Goal: Task Accomplishment & Management: Manage account settings

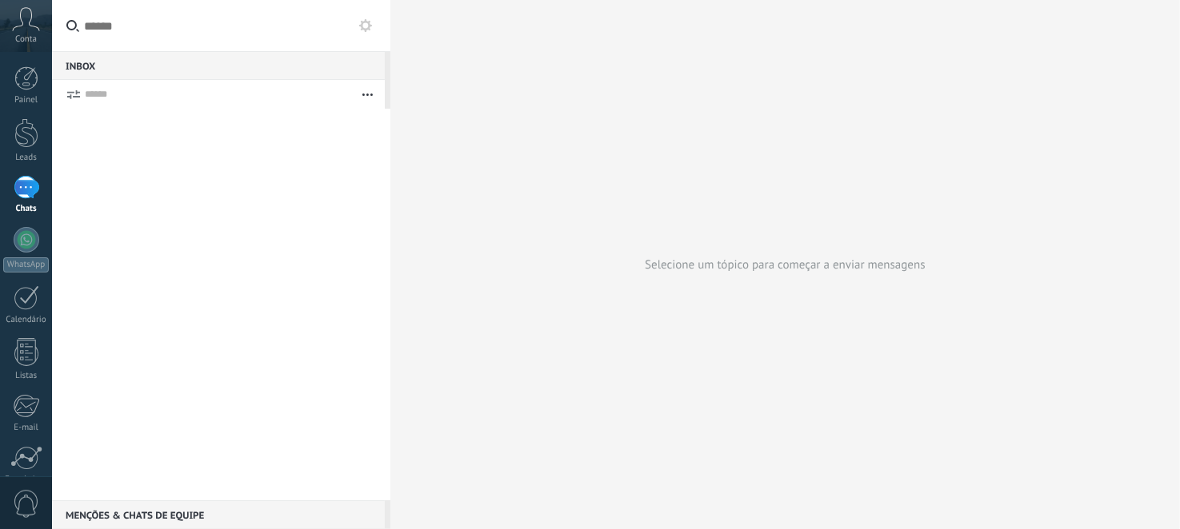
click at [24, 35] on span "Conta" at bounding box center [26, 39] width 22 height 10
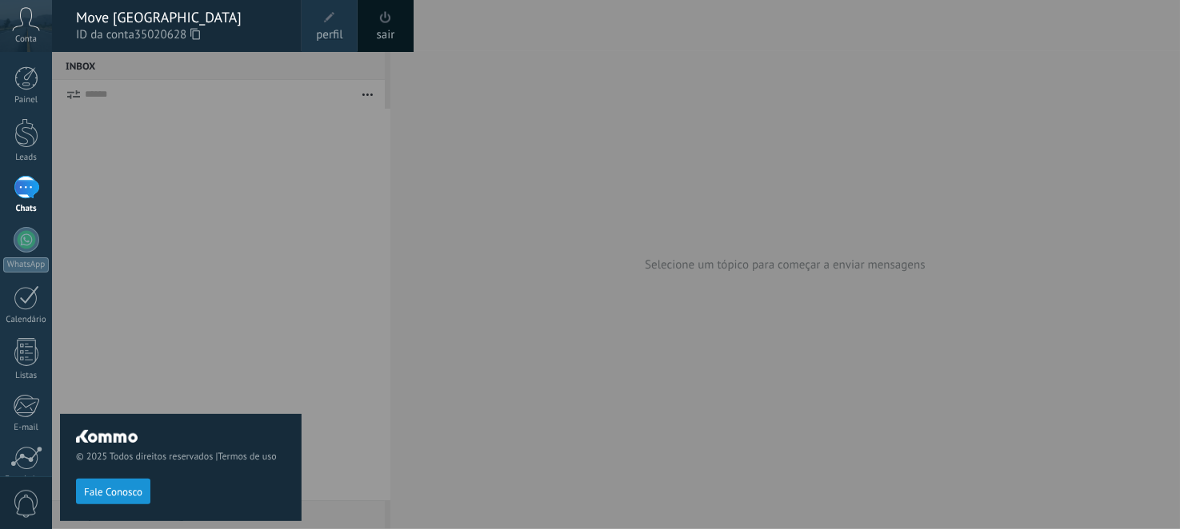
click at [162, 313] on div "© 2025 Todos direitos reservados | Termos de uso Fale Conosco" at bounding box center [181, 290] width 242 height 477
click at [323, 326] on div at bounding box center [642, 264] width 1180 height 529
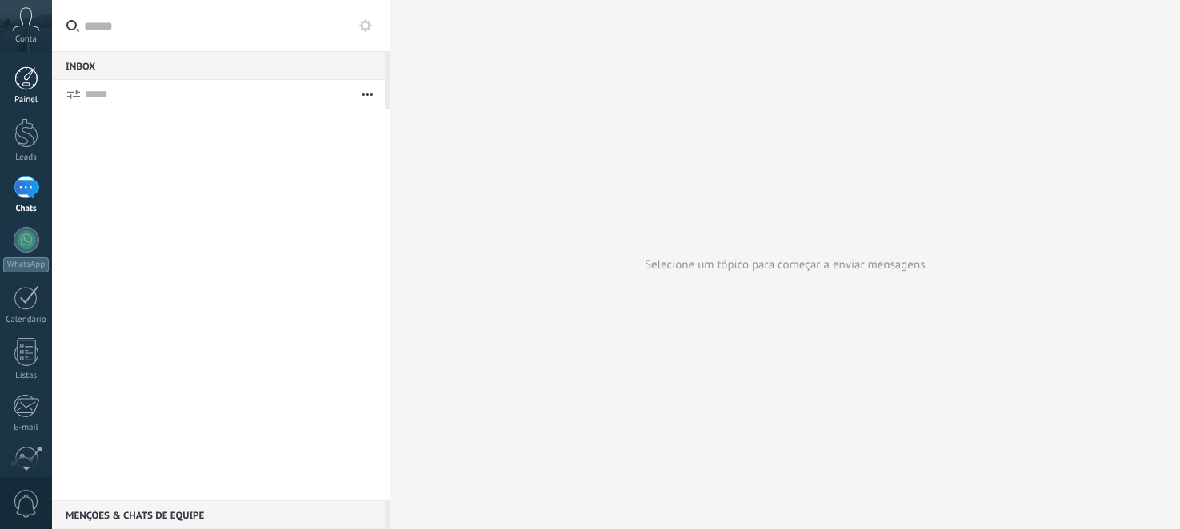
click at [35, 100] on div "Painel" at bounding box center [26, 100] width 46 height 10
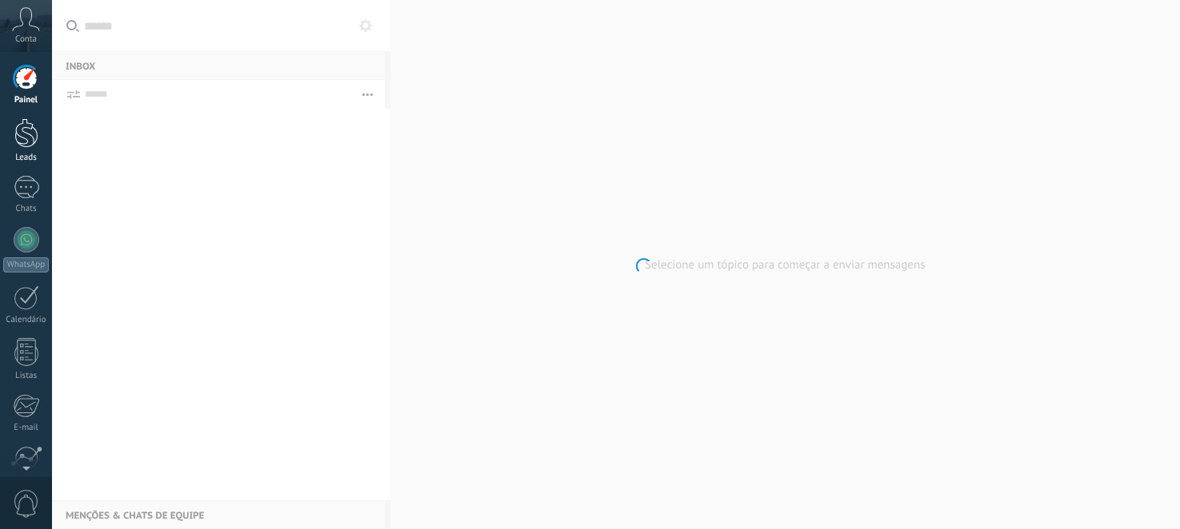
click at [27, 136] on div at bounding box center [26, 133] width 24 height 30
click at [23, 38] on span "Conta" at bounding box center [26, 39] width 22 height 10
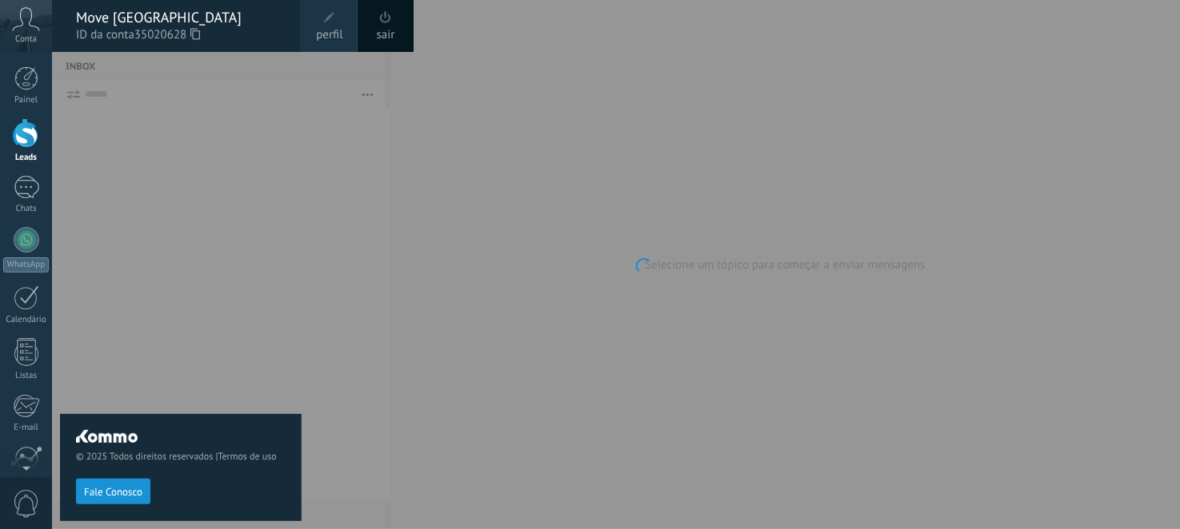
click at [111, 170] on div "© 2025 Todos direitos reservados | Termos de uso Fale Conosco" at bounding box center [181, 290] width 242 height 477
click at [311, 151] on div at bounding box center [642, 264] width 1180 height 529
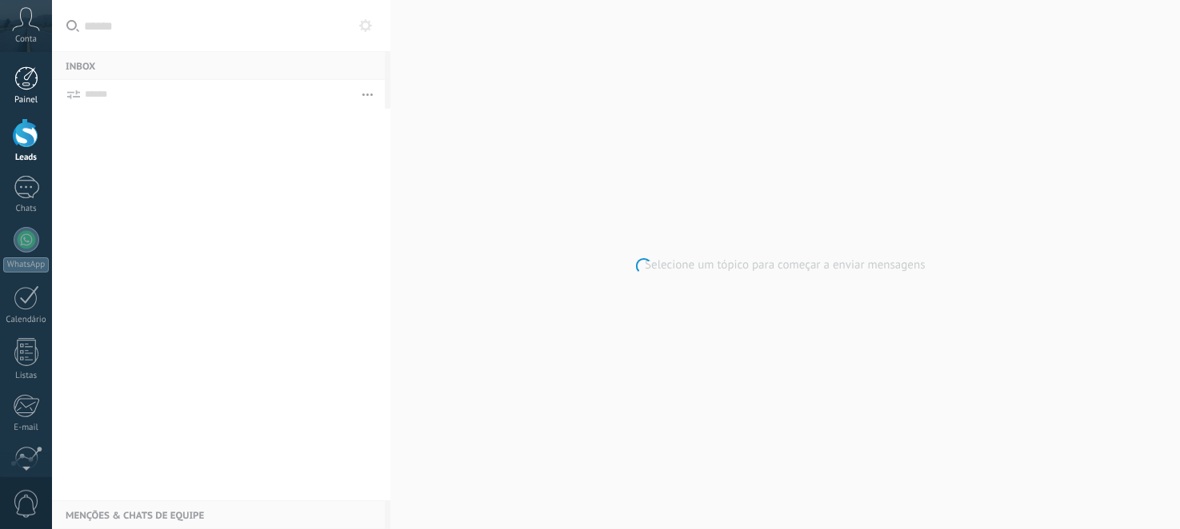
click at [34, 90] on link "Painel" at bounding box center [26, 85] width 52 height 39
click at [31, 181] on div at bounding box center [27, 187] width 26 height 23
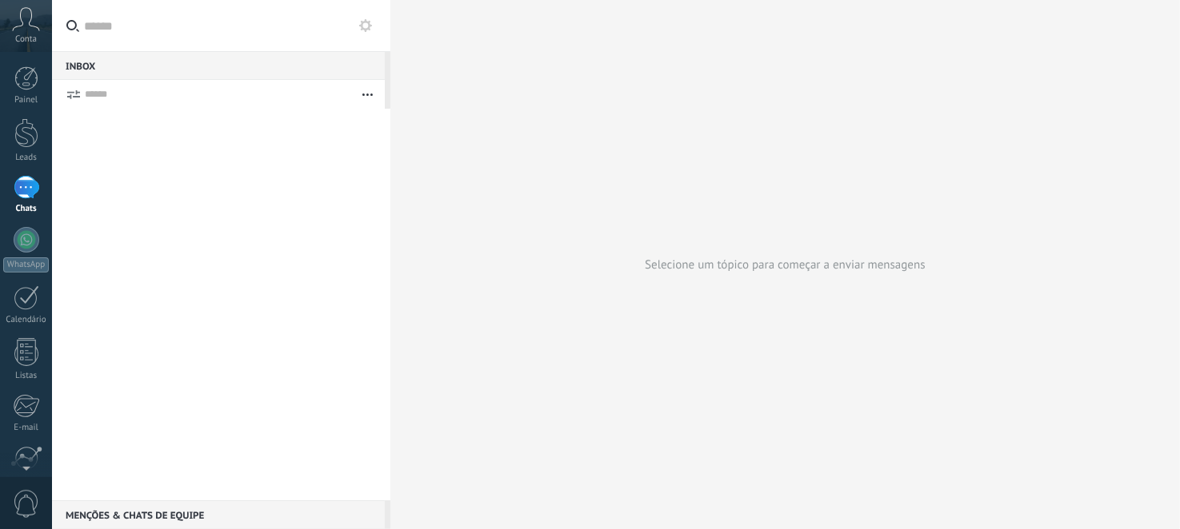
click at [7, 213] on div "Chats" at bounding box center [26, 209] width 46 height 10
click at [29, 235] on div at bounding box center [27, 240] width 26 height 26
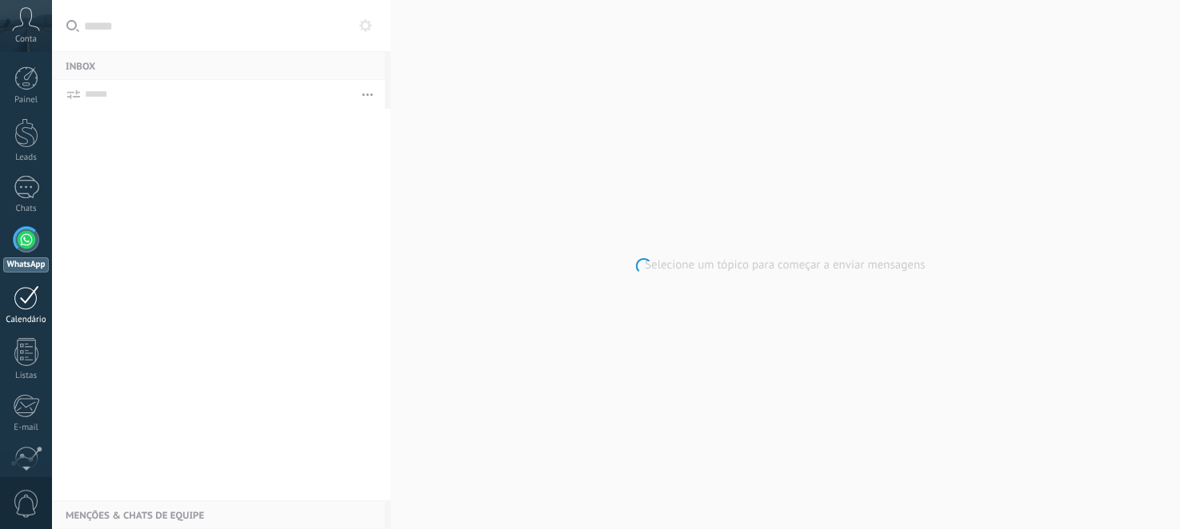
click at [27, 292] on div at bounding box center [27, 298] width 26 height 25
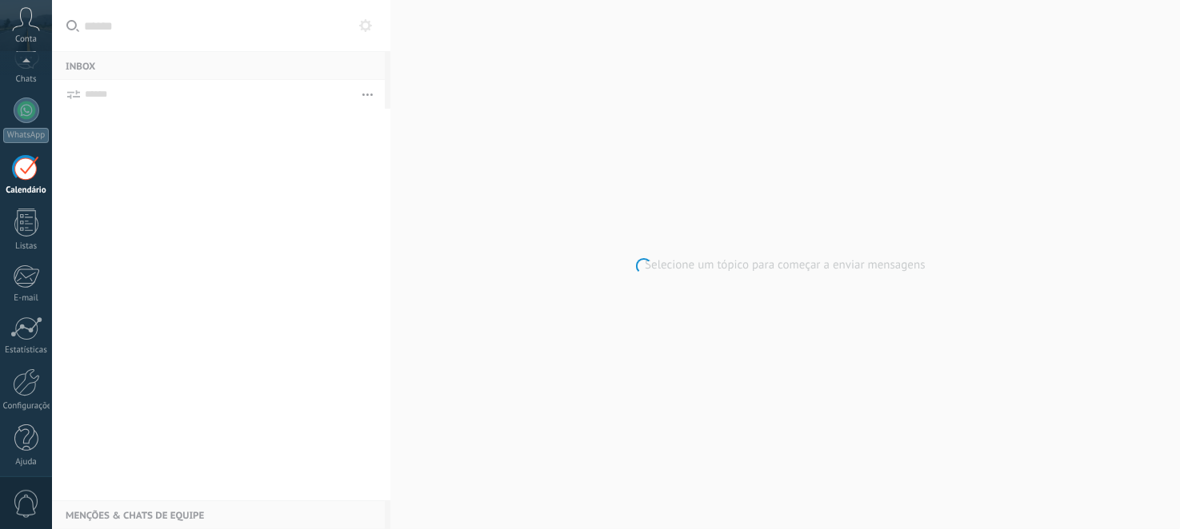
scroll to position [134, 0]
click at [18, 241] on div "Listas" at bounding box center [26, 242] width 46 height 10
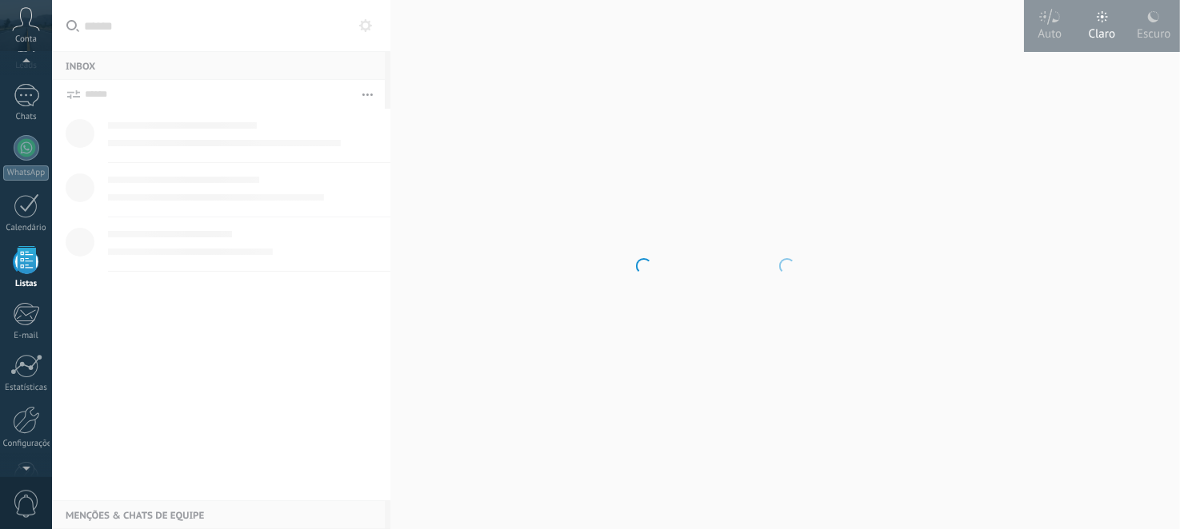
scroll to position [98, 0]
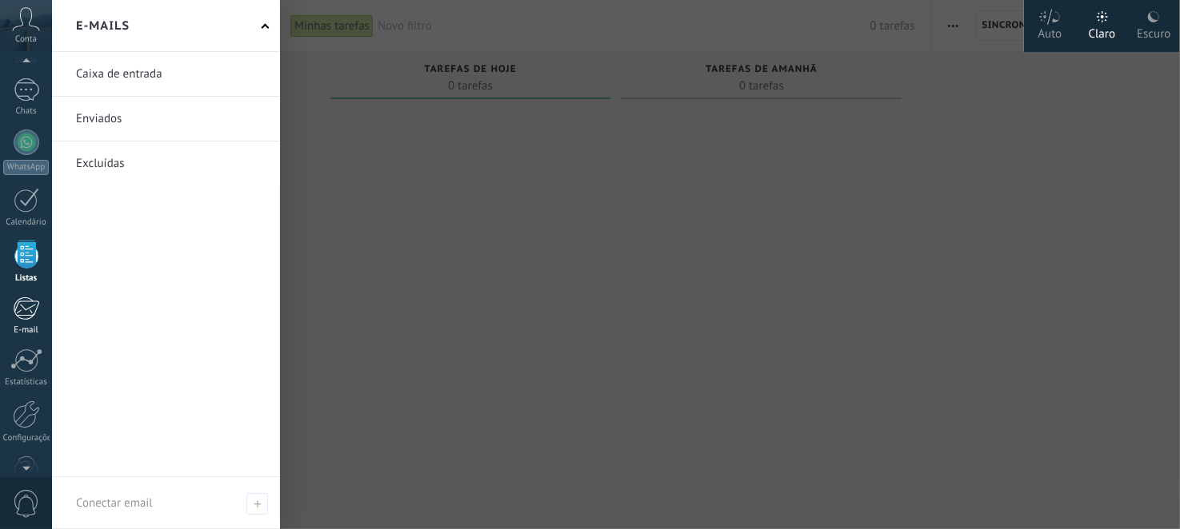
click at [24, 315] on div at bounding box center [26, 309] width 26 height 24
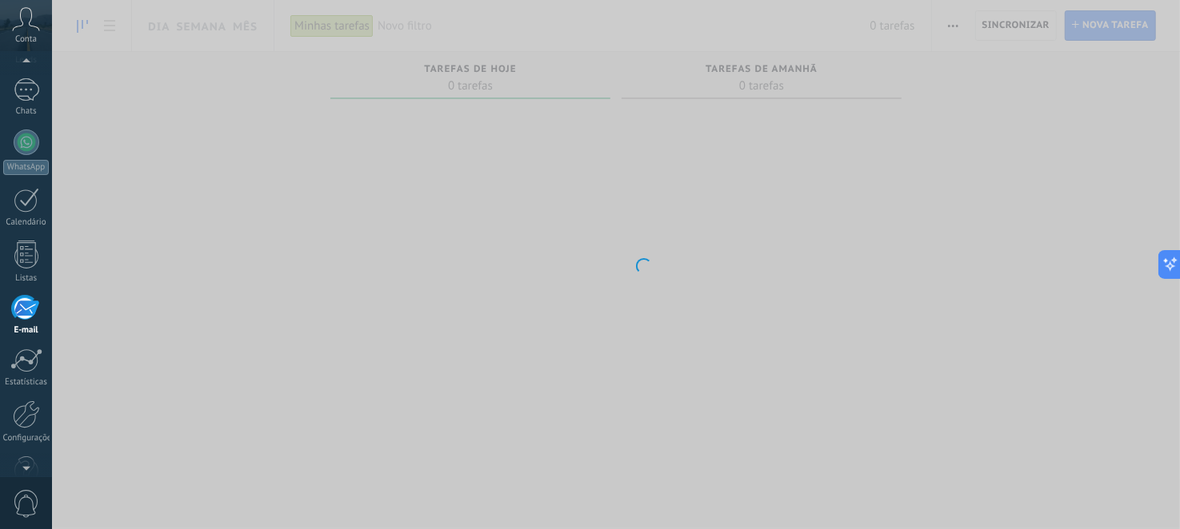
scroll to position [134, 0]
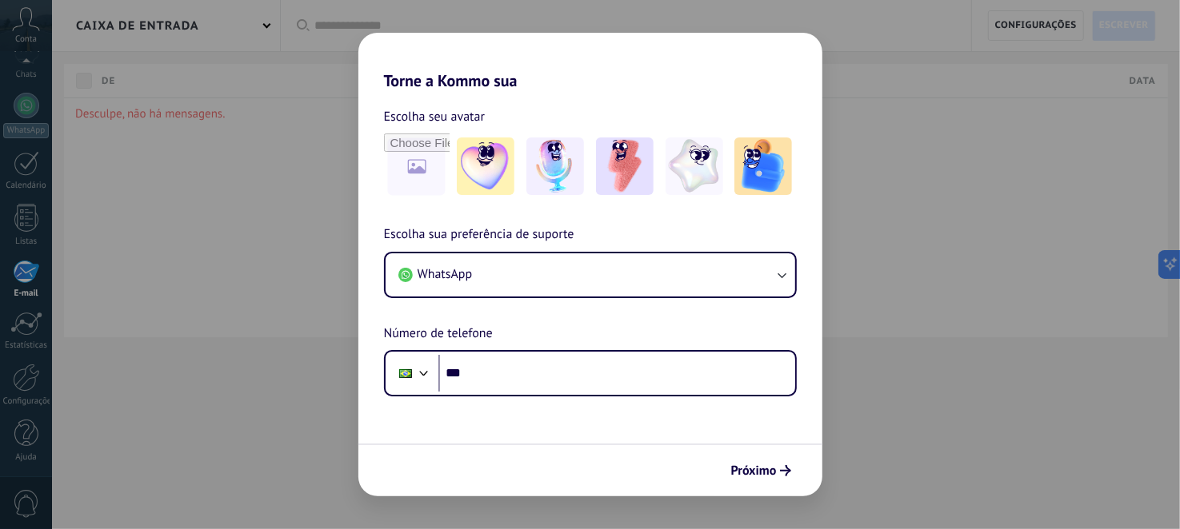
click at [18, 233] on div "Torne a Kommo sua Escolha seu avatar Escolha sua preferência de suporte WhatsAp…" at bounding box center [590, 264] width 1180 height 529
click at [825, 329] on div "Torne a Kommo sua Escolha seu avatar Escolha sua preferência de suporte WhatsAp…" at bounding box center [590, 264] width 1180 height 529
click at [302, 402] on div "Torne a Kommo sua Escolha seu avatar Escolha sua preferência de suporte WhatsAp…" at bounding box center [590, 264] width 1180 height 529
drag, startPoint x: 239, startPoint y: 250, endPoint x: 145, endPoint y: 174, distance: 121.7
click at [145, 174] on div "Torne a Kommo sua Escolha seu avatar Escolha sua preferência de suporte WhatsAp…" at bounding box center [590, 264] width 1180 height 529
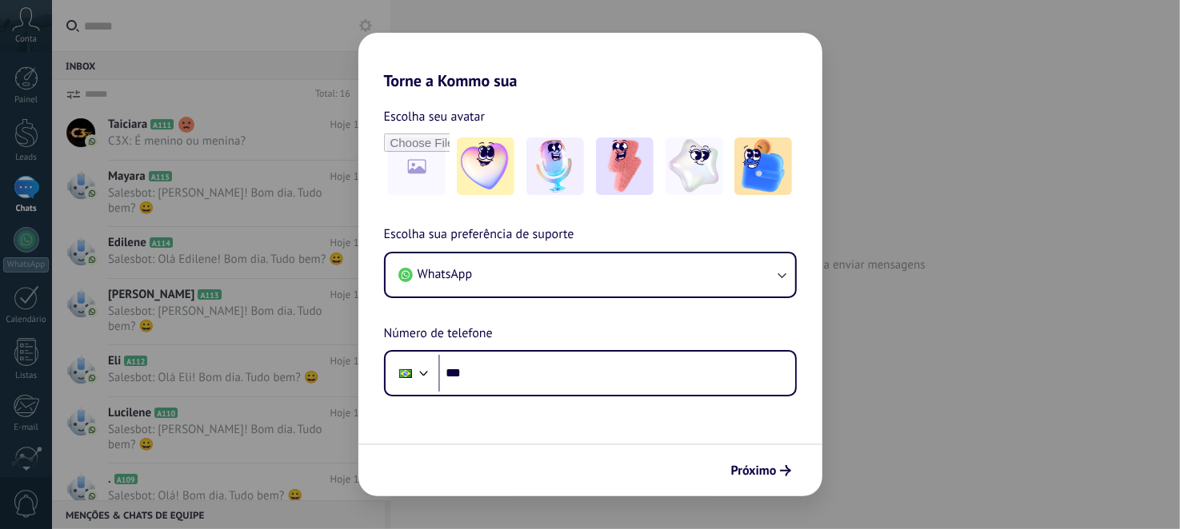
click at [860, 126] on div "Torne a Kommo sua Escolha seu avatar Escolha sua preferência de suporte WhatsAp…" at bounding box center [590, 264] width 1180 height 529
click at [704, 154] on img at bounding box center [694, 167] width 58 height 58
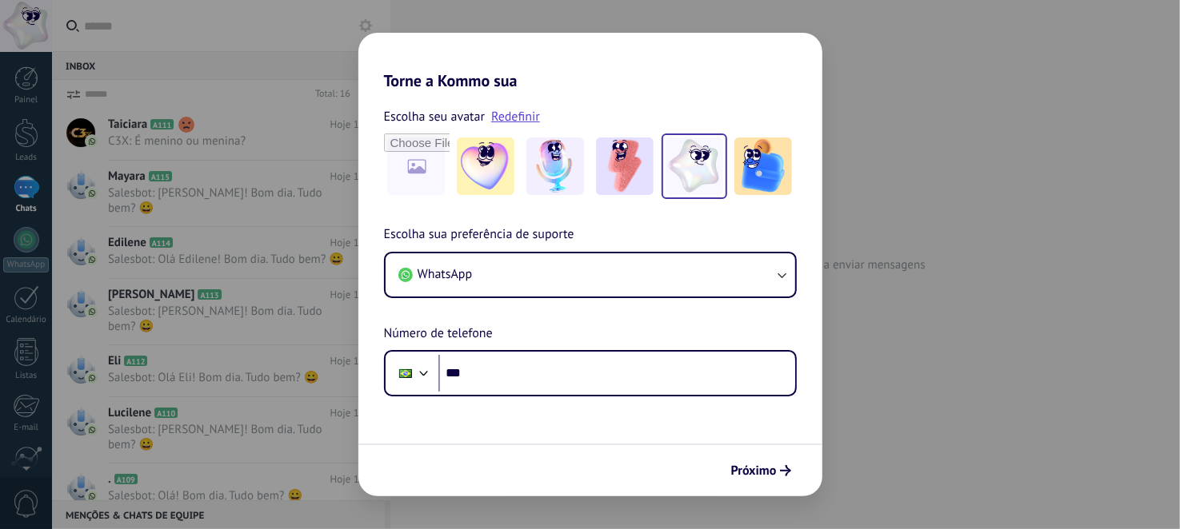
click at [347, 40] on div "Torne a Kommo sua Escolha seu avatar Redefinir Escolha sua preferência de supor…" at bounding box center [590, 264] width 1180 height 529
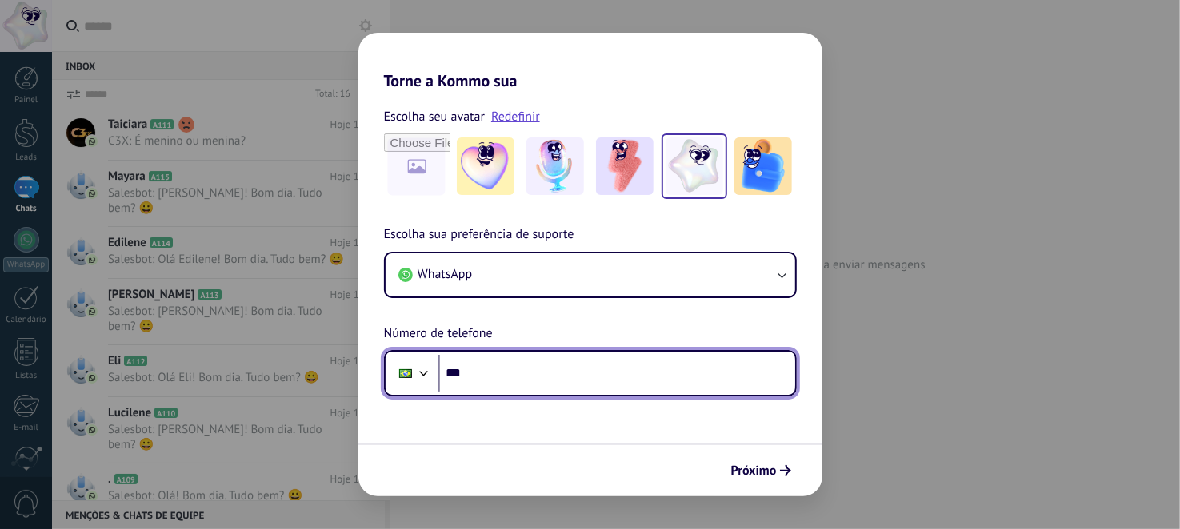
click at [474, 372] on input "***" at bounding box center [616, 373] width 357 height 37
click at [521, 373] on input "**********" at bounding box center [616, 373] width 357 height 37
paste input "**********"
drag, startPoint x: 521, startPoint y: 373, endPoint x: 666, endPoint y: 425, distance: 153.8
click at [666, 425] on form "**********" at bounding box center [590, 293] width 464 height 406
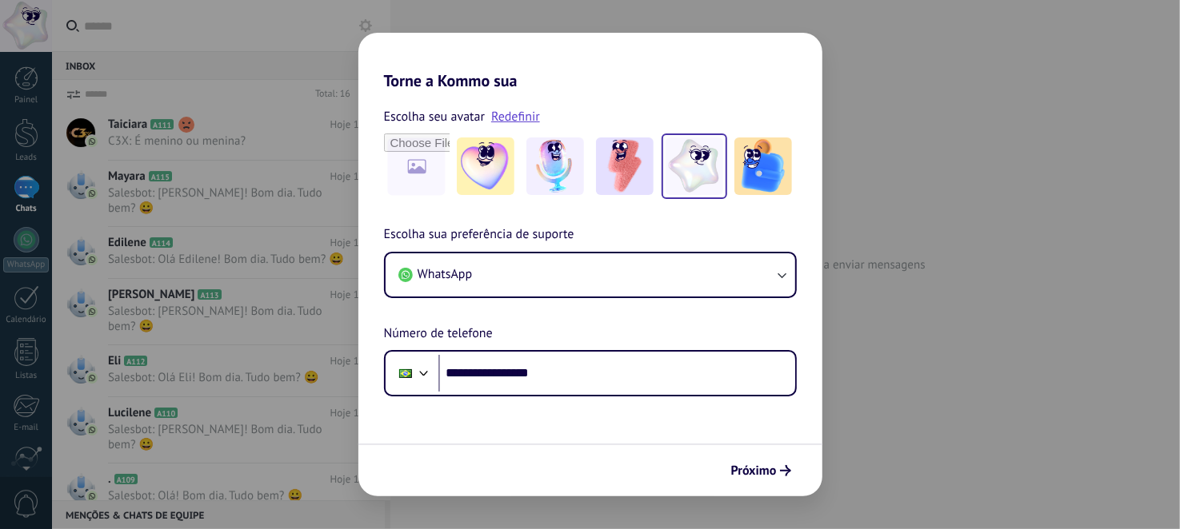
click at [666, 425] on form "**********" at bounding box center [590, 293] width 464 height 406
click at [754, 467] on span "Próximo" at bounding box center [754, 470] width 46 height 11
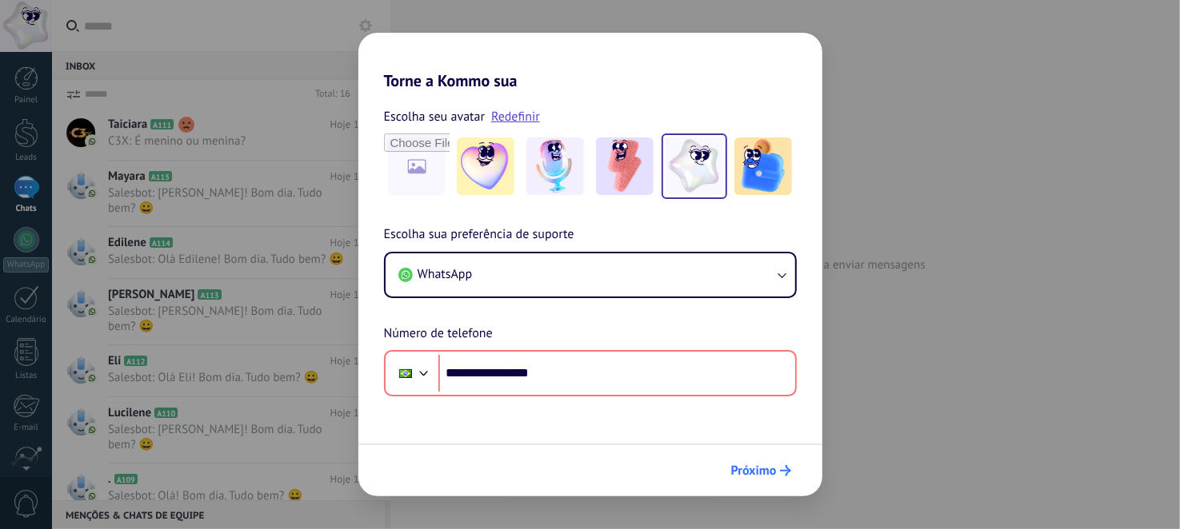
click at [754, 467] on span "Próximo" at bounding box center [754, 470] width 46 height 11
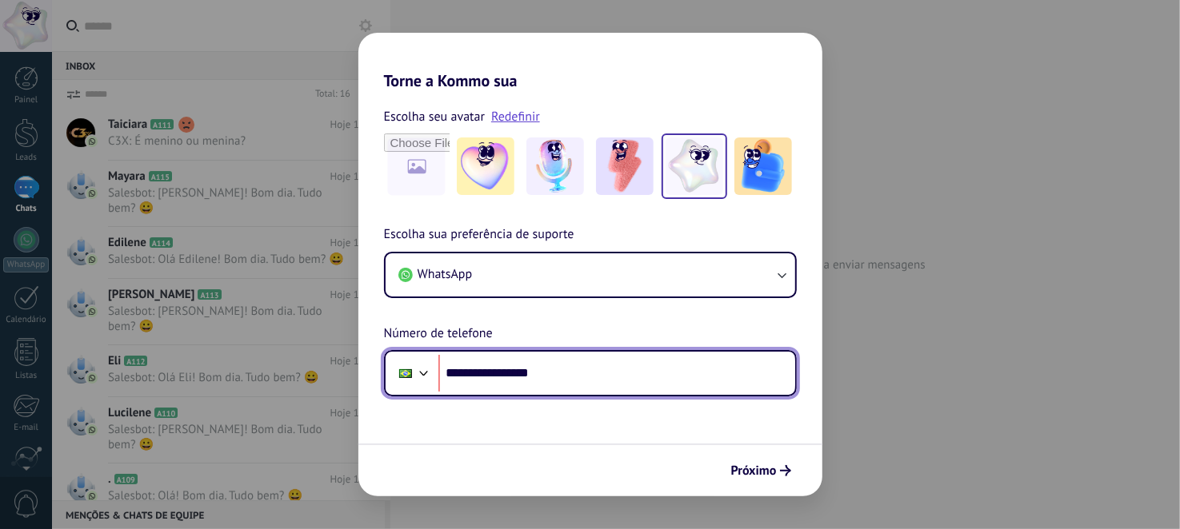
click at [492, 374] on input "**********" at bounding box center [616, 373] width 357 height 37
click at [494, 374] on input "**********" at bounding box center [616, 373] width 357 height 37
type input "**********"
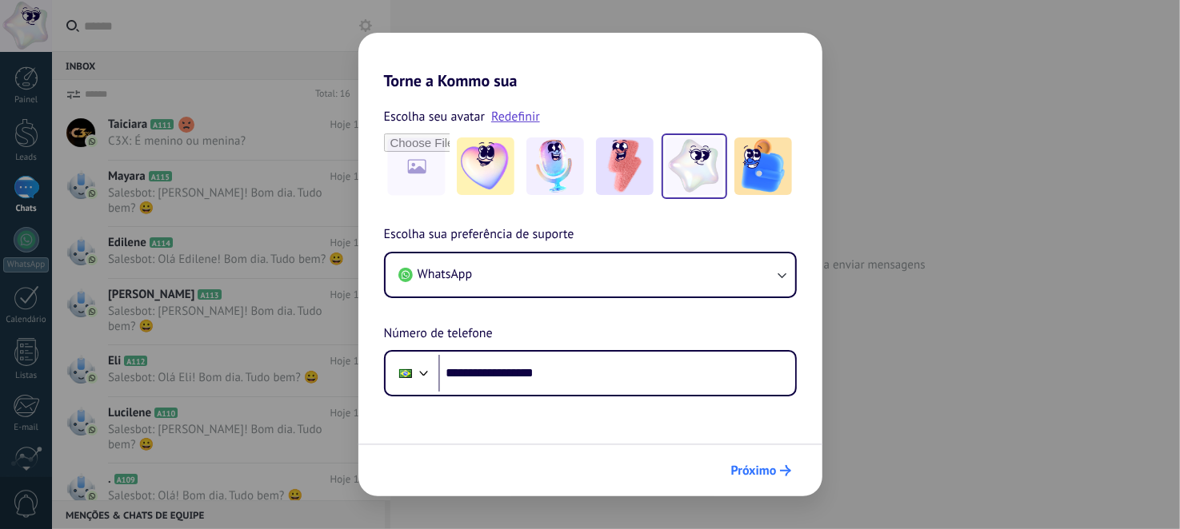
click at [764, 467] on span "Próximo" at bounding box center [754, 470] width 46 height 11
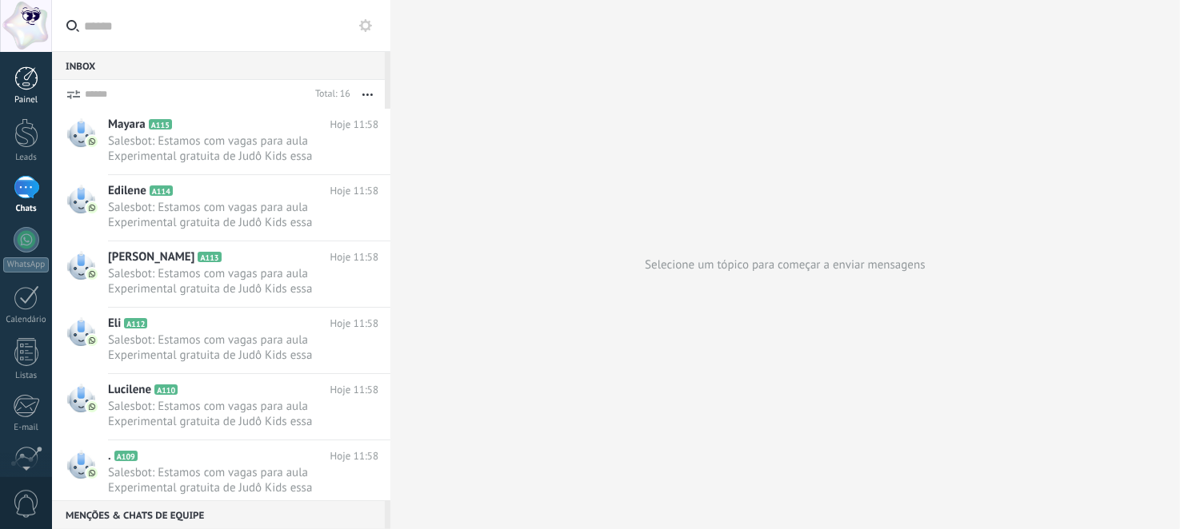
click at [31, 82] on div at bounding box center [26, 78] width 24 height 24
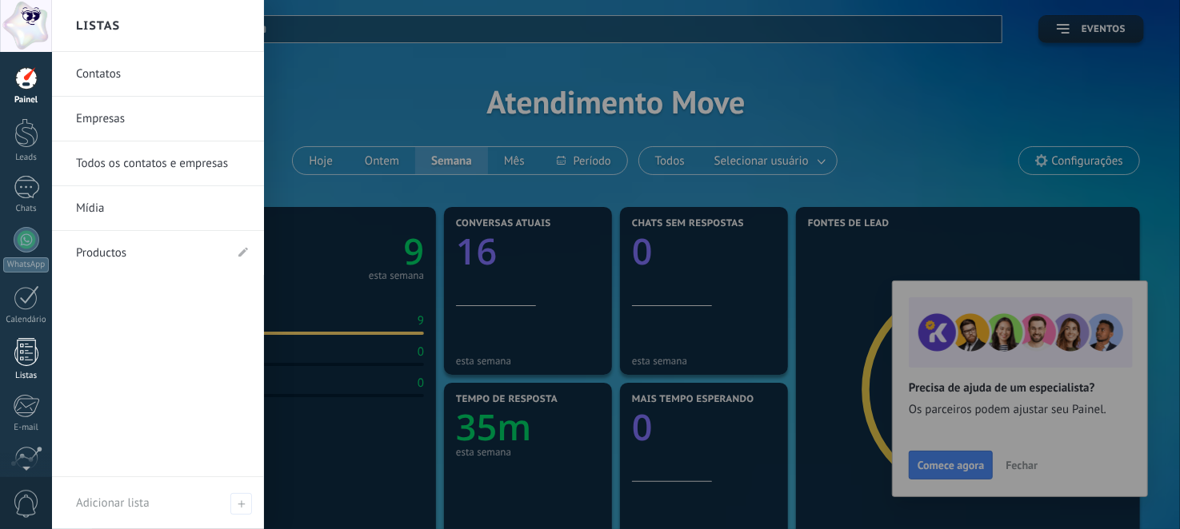
click at [18, 365] on link "Listas" at bounding box center [26, 359] width 52 height 43
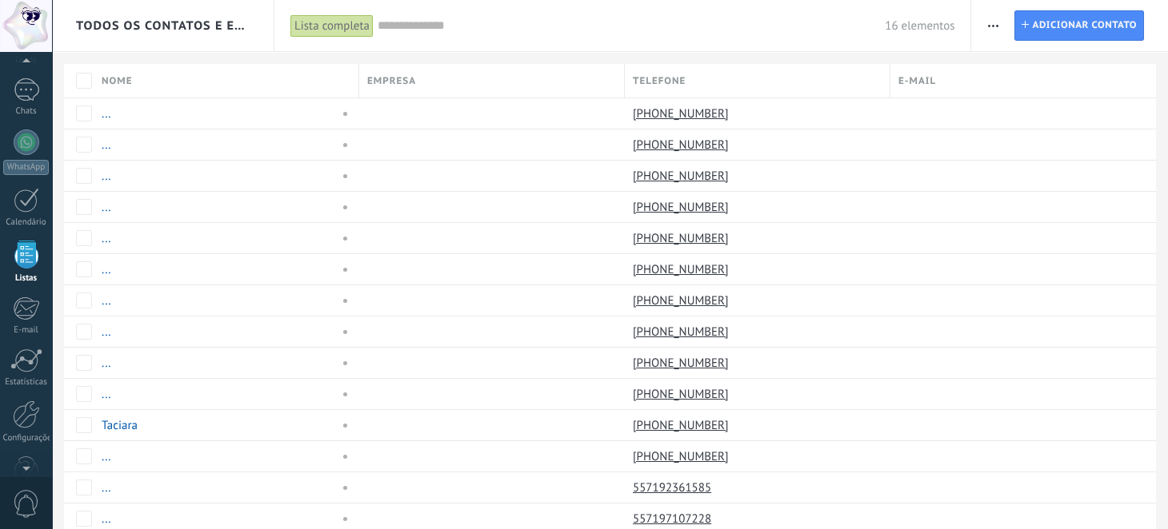
click at [988, 26] on use "button" at bounding box center [993, 26] width 10 height 2
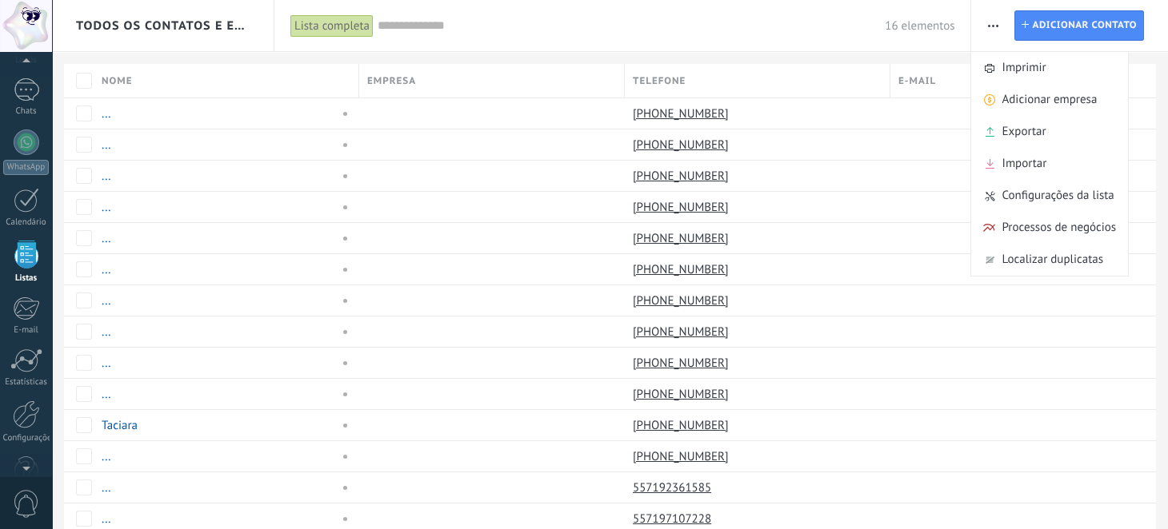
click at [918, 42] on div "16 elementos" at bounding box center [665, 25] width 577 height 51
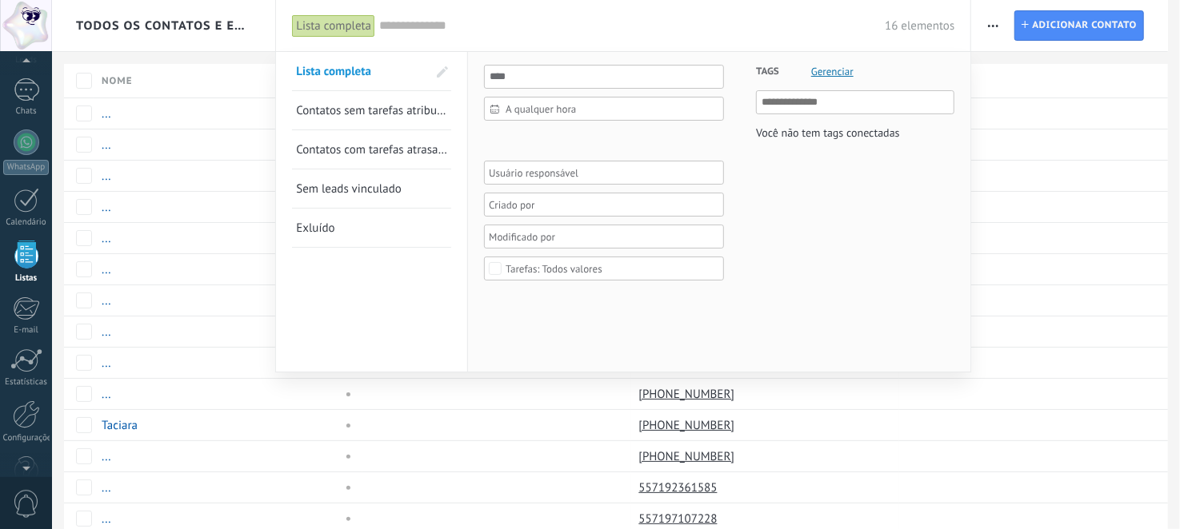
click at [445, 38] on div "16 elementos" at bounding box center [666, 25] width 575 height 51
click at [171, 22] on div at bounding box center [590, 264] width 1180 height 529
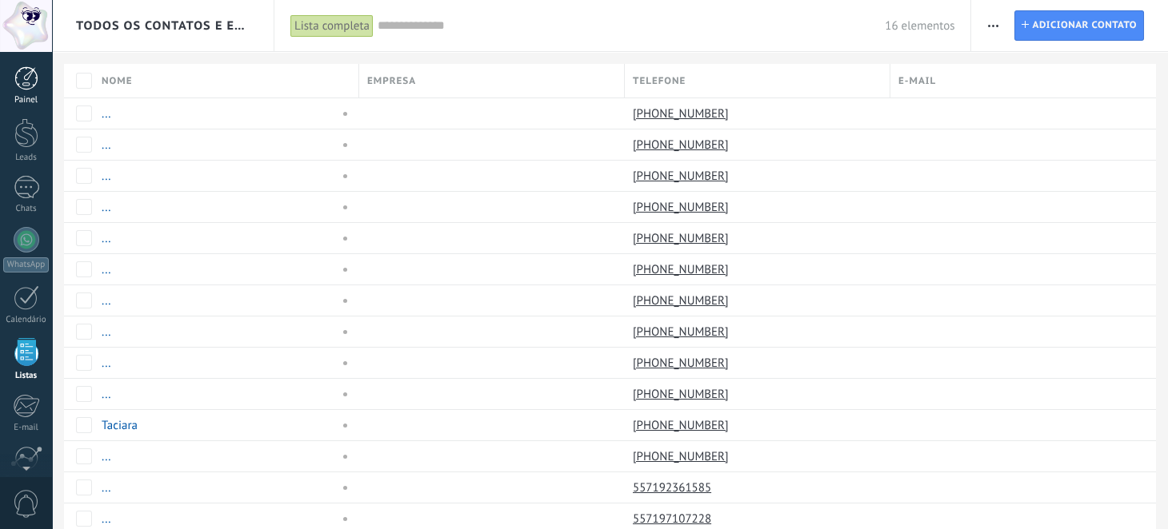
click at [26, 96] on div "Painel" at bounding box center [26, 100] width 46 height 10
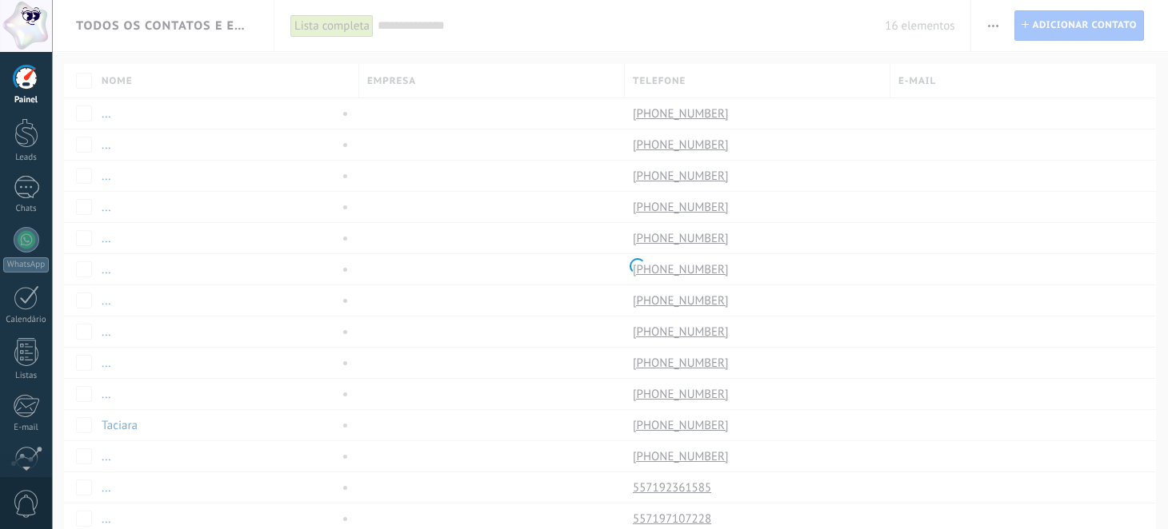
click at [987, 25] on body ".abccls-1,.abccls-2{fill-rule:evenodd}.abccls-2{fill:#fff} .abfcls-1{fill:none}…" at bounding box center [584, 264] width 1168 height 529
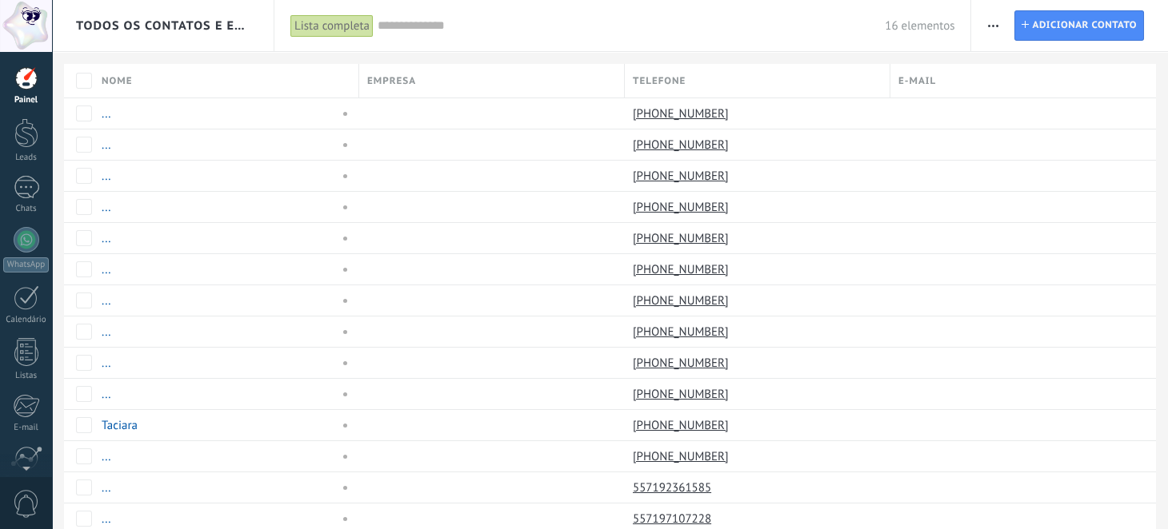
click at [987, 25] on button "button" at bounding box center [992, 25] width 23 height 30
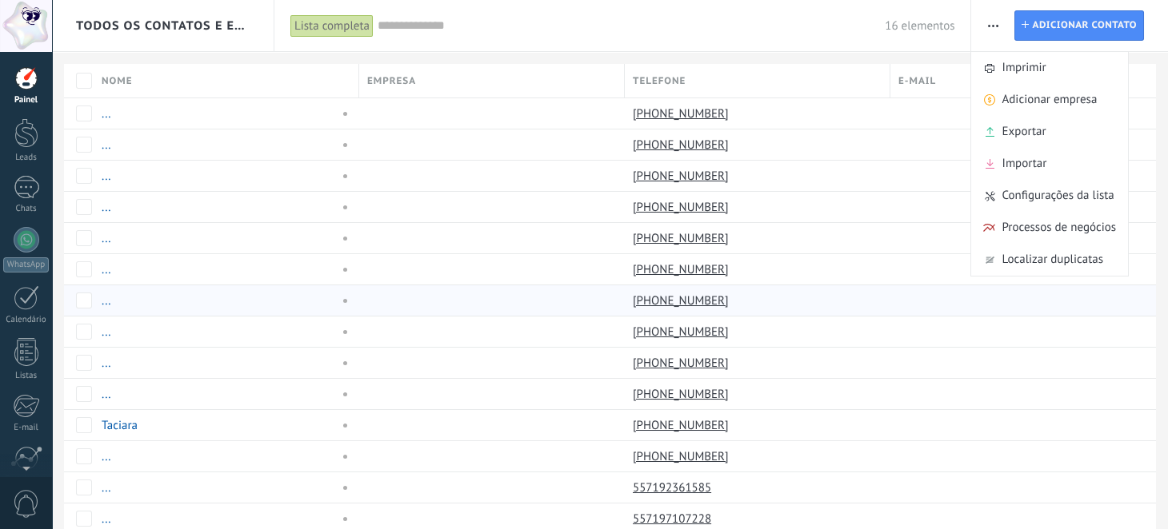
scroll to position [116, 0]
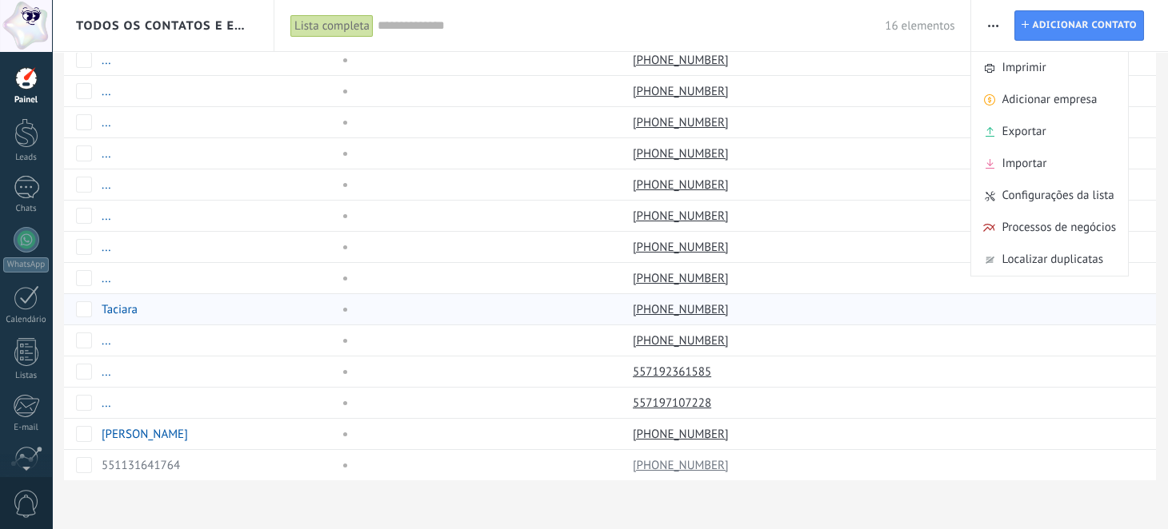
click at [912, 308] on div at bounding box center [1017, 309] width 254 height 30
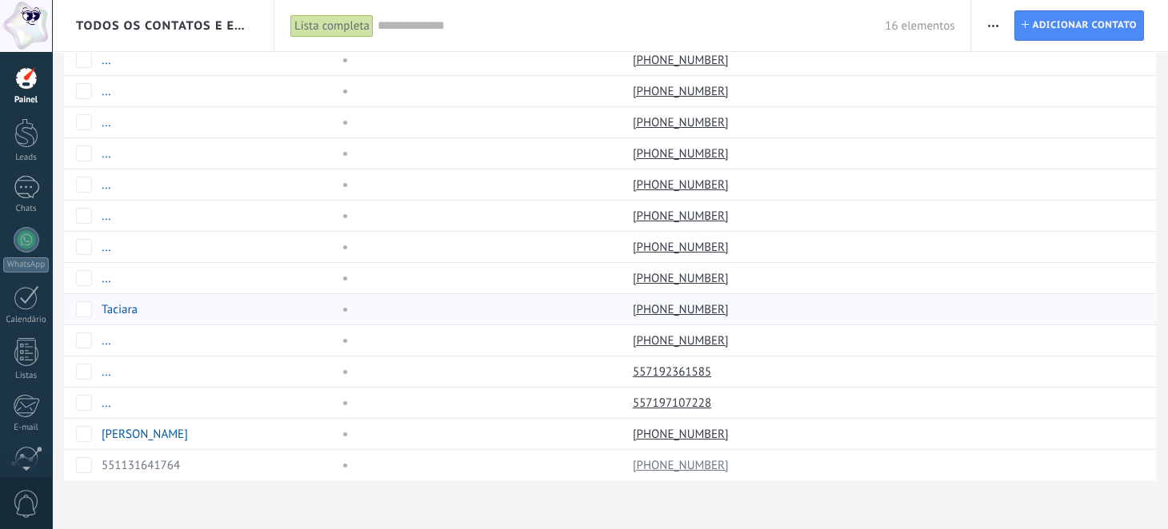
click at [912, 308] on div at bounding box center [1017, 309] width 254 height 30
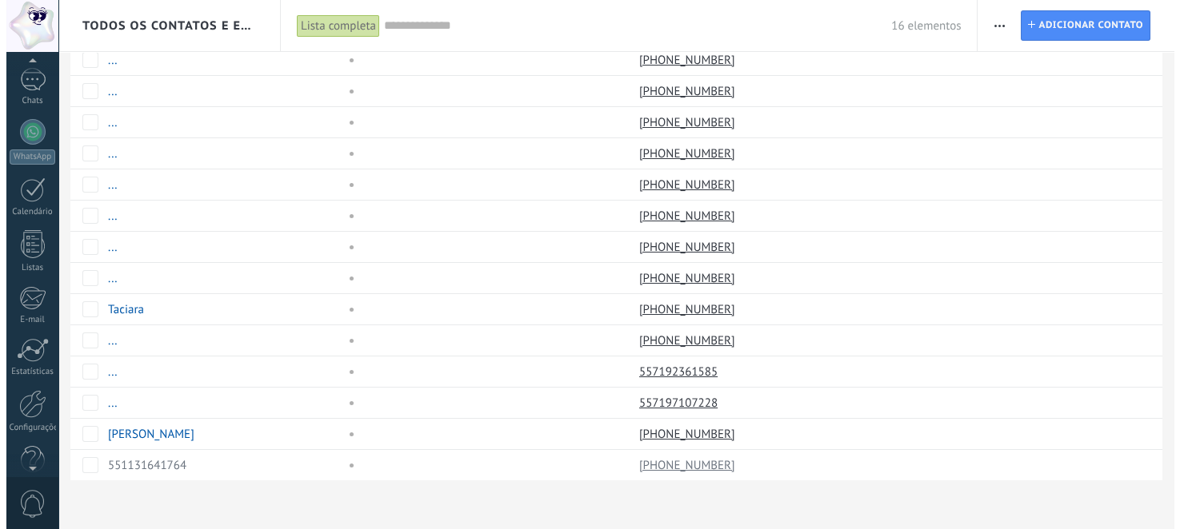
scroll to position [134, 0]
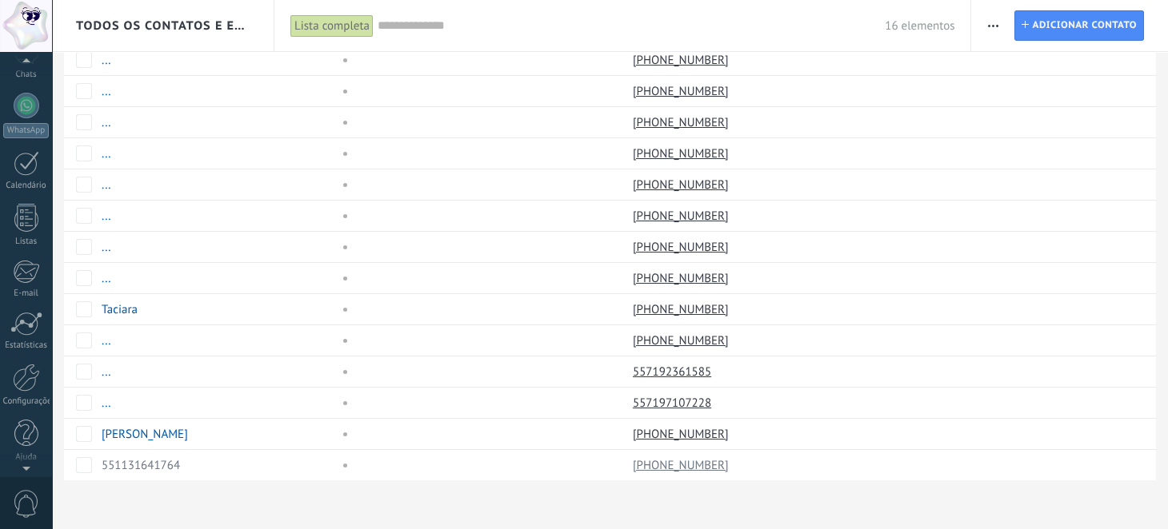
click at [27, 472] on div at bounding box center [26, 465] width 52 height 24
click at [31, 500] on span at bounding box center [26, 504] width 27 height 28
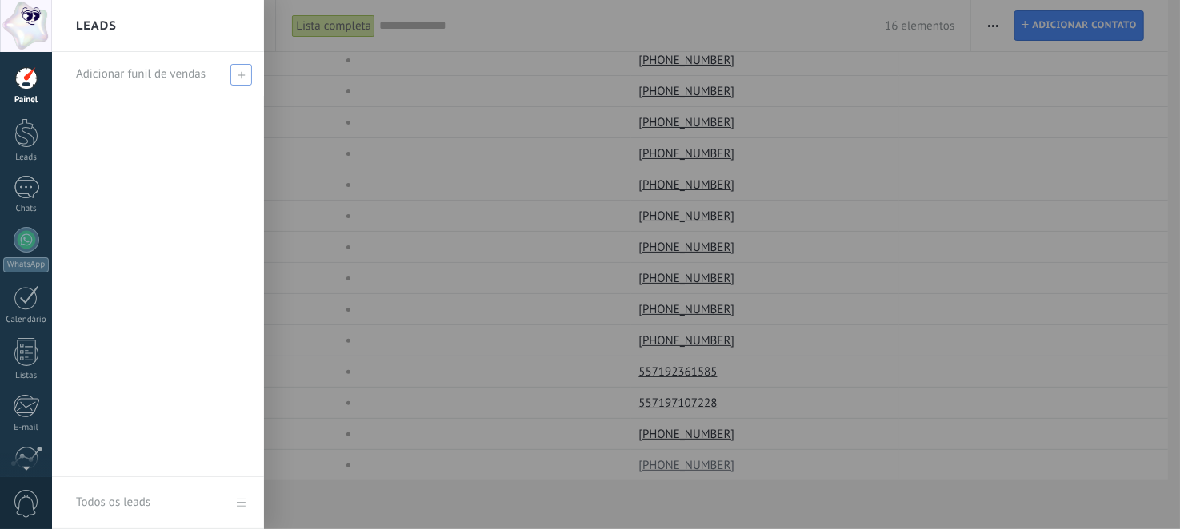
click at [144, 70] on span "Adicionar funil de vendas" at bounding box center [141, 73] width 130 height 15
click at [138, 72] on input "text" at bounding box center [151, 75] width 150 height 26
click at [242, 75] on span at bounding box center [243, 74] width 14 height 11
click at [241, 506] on link "Todos os leads" at bounding box center [158, 503] width 212 height 52
click at [31, 143] on div at bounding box center [26, 133] width 24 height 30
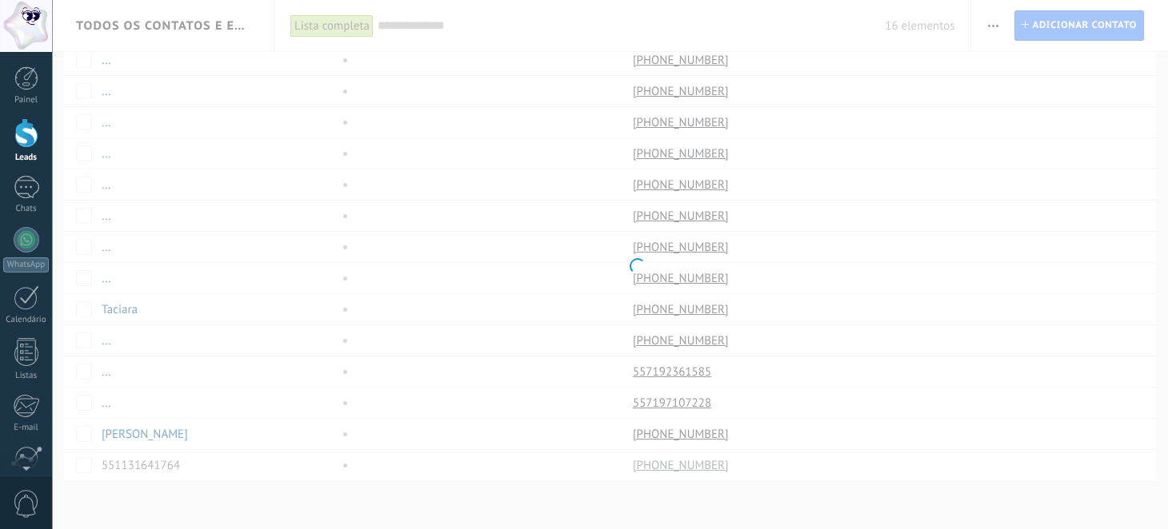
click at [26, 136] on div at bounding box center [26, 133] width 24 height 30
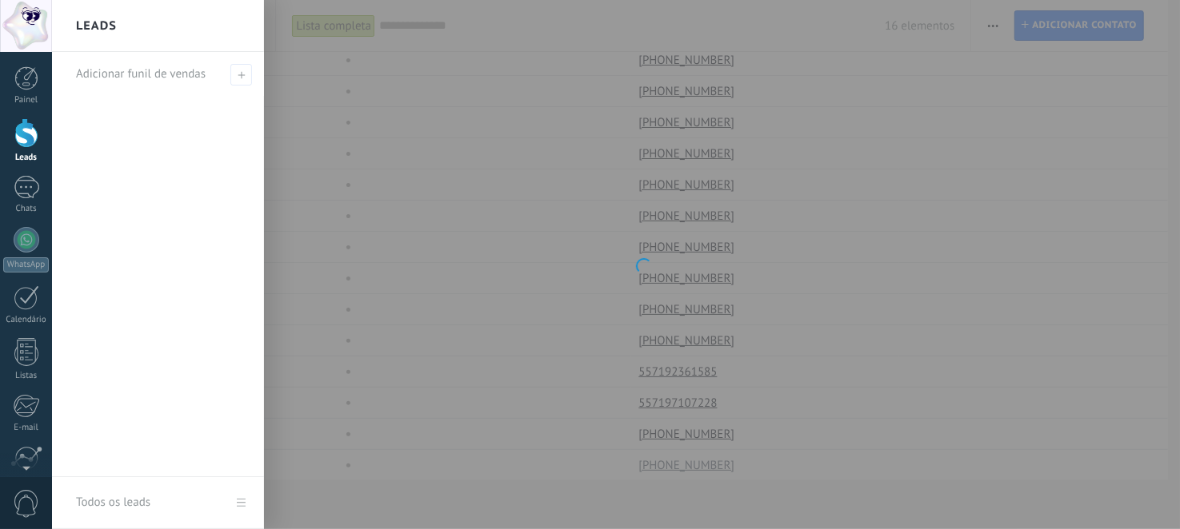
click at [32, 153] on div "Leads" at bounding box center [26, 158] width 46 height 10
click at [238, 501] on link "Todos os leads" at bounding box center [158, 503] width 212 height 52
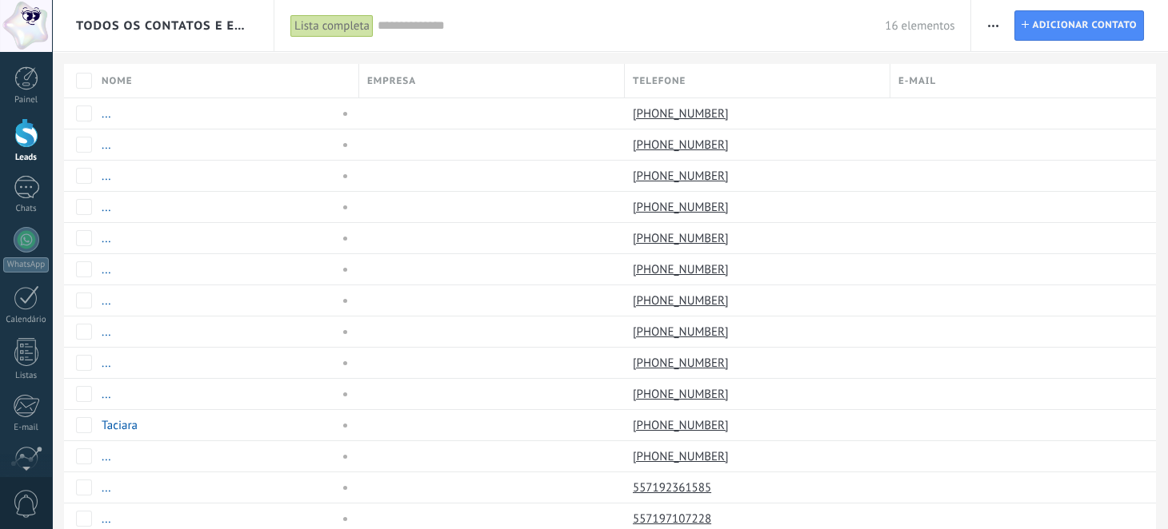
click at [126, 19] on span "Todos os contatos e Empresas" at bounding box center [163, 25] width 175 height 15
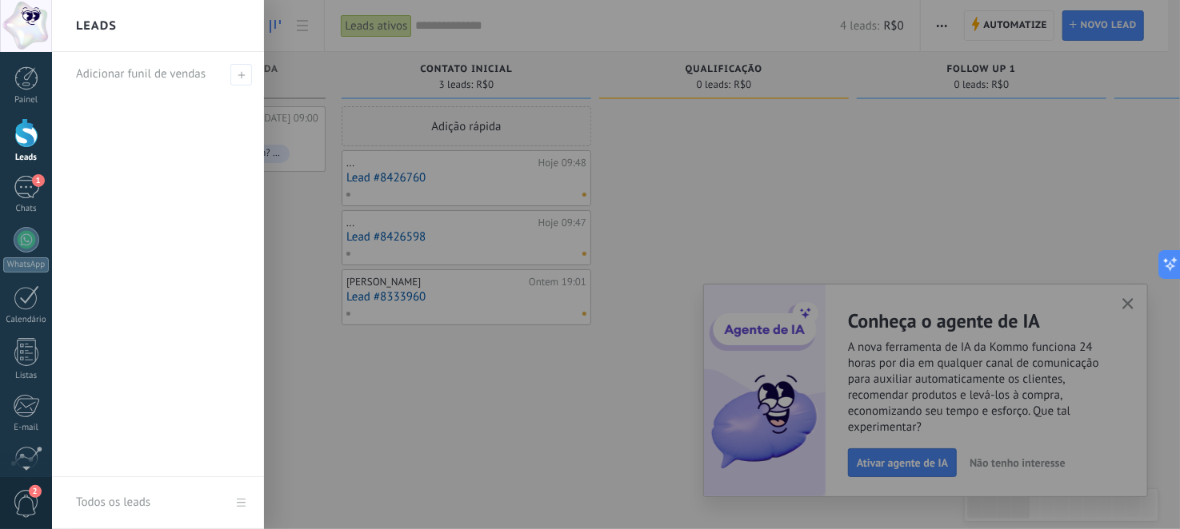
click at [26, 133] on div at bounding box center [26, 133] width 24 height 30
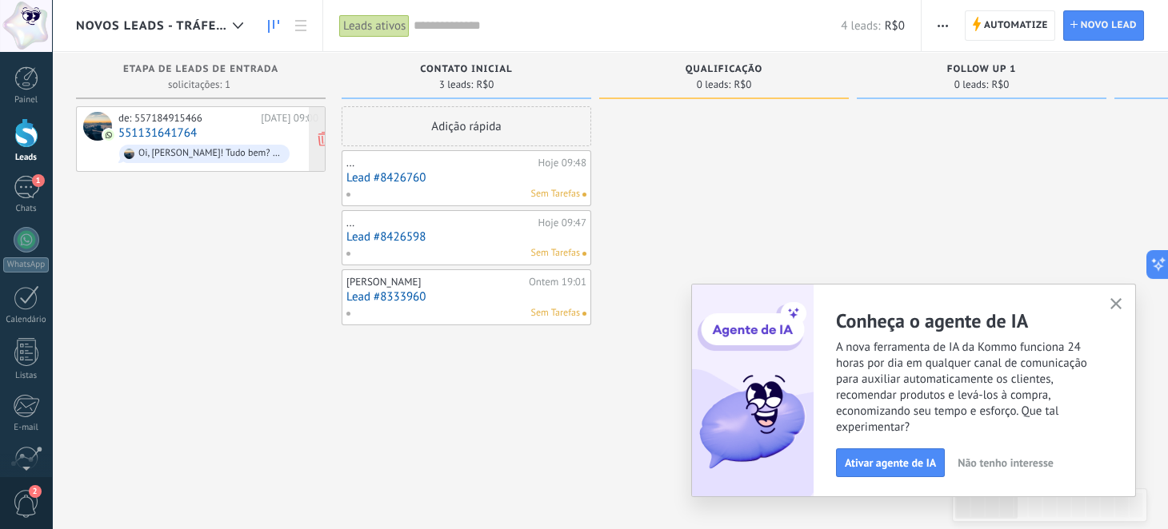
click at [187, 153] on div "Oi, Lorrane! Tudo bem? Notei que você chegou a conversar com a gente sobre as s…" at bounding box center [210, 153] width 144 height 11
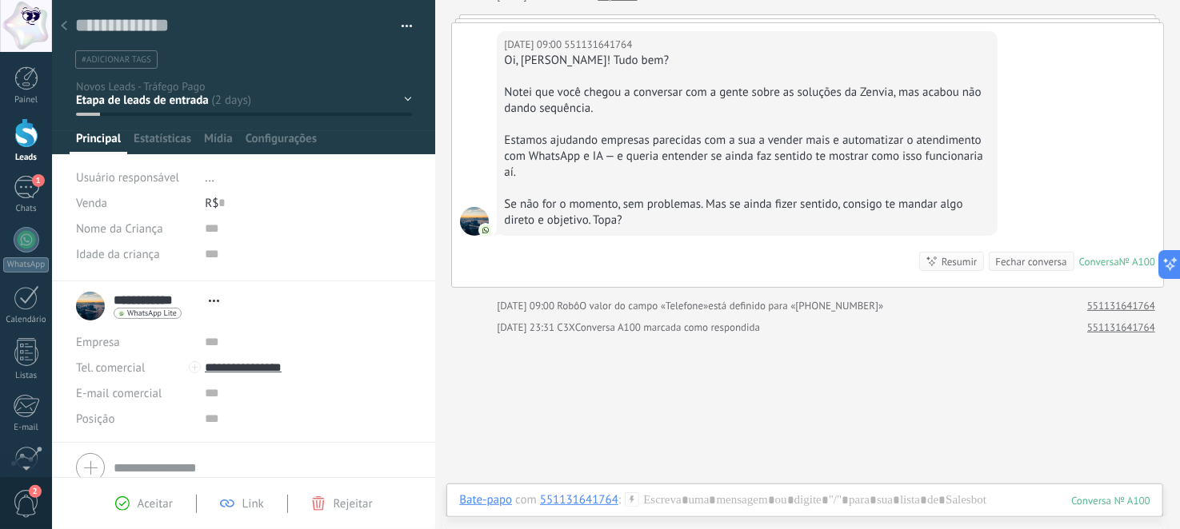
scroll to position [98, 0]
click at [1027, 263] on div "Fechar conversa" at bounding box center [1030, 262] width 71 height 15
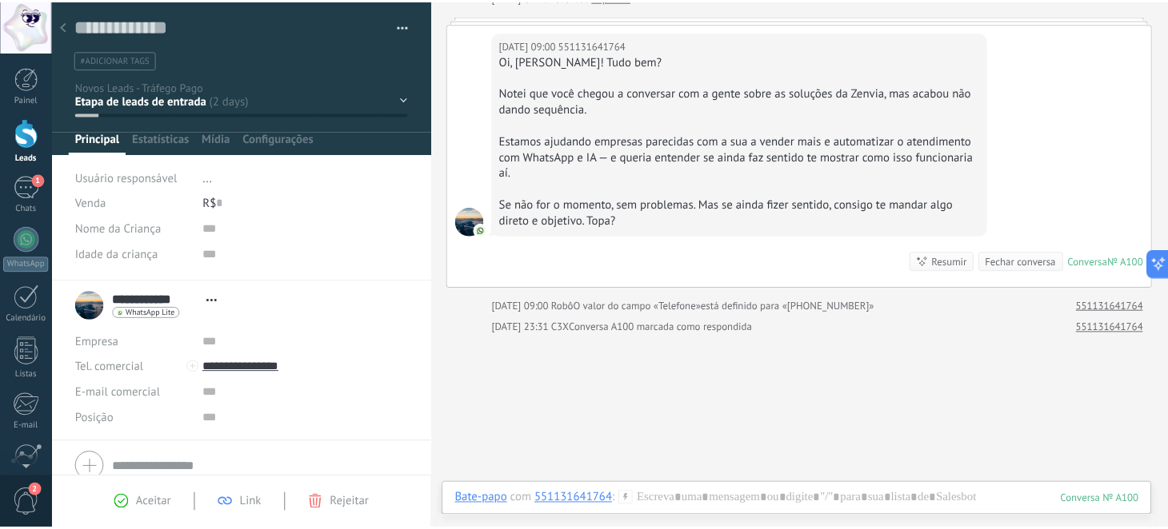
scroll to position [154, 0]
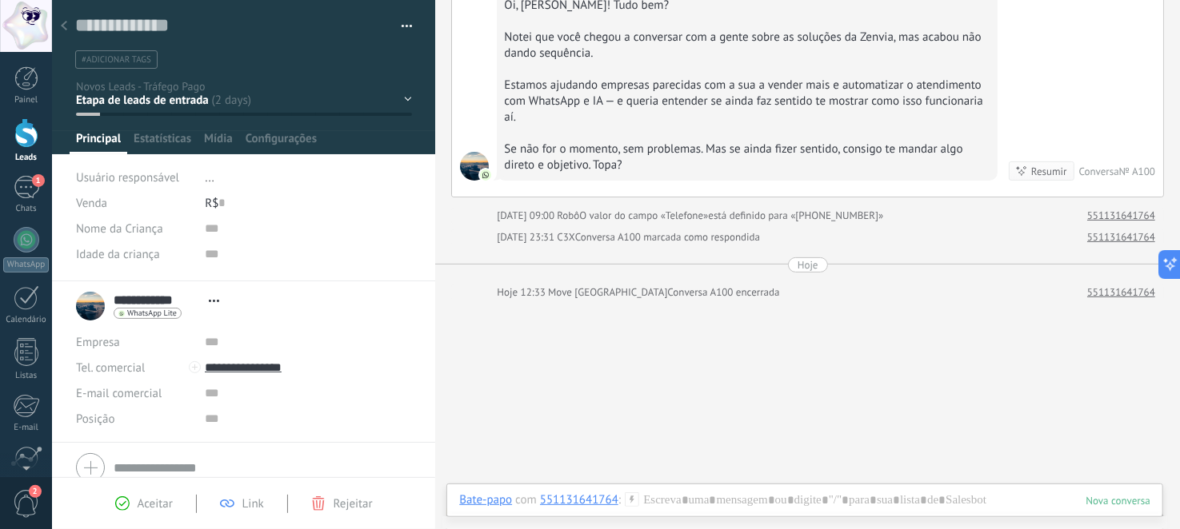
click at [64, 24] on use at bounding box center [64, 26] width 6 height 10
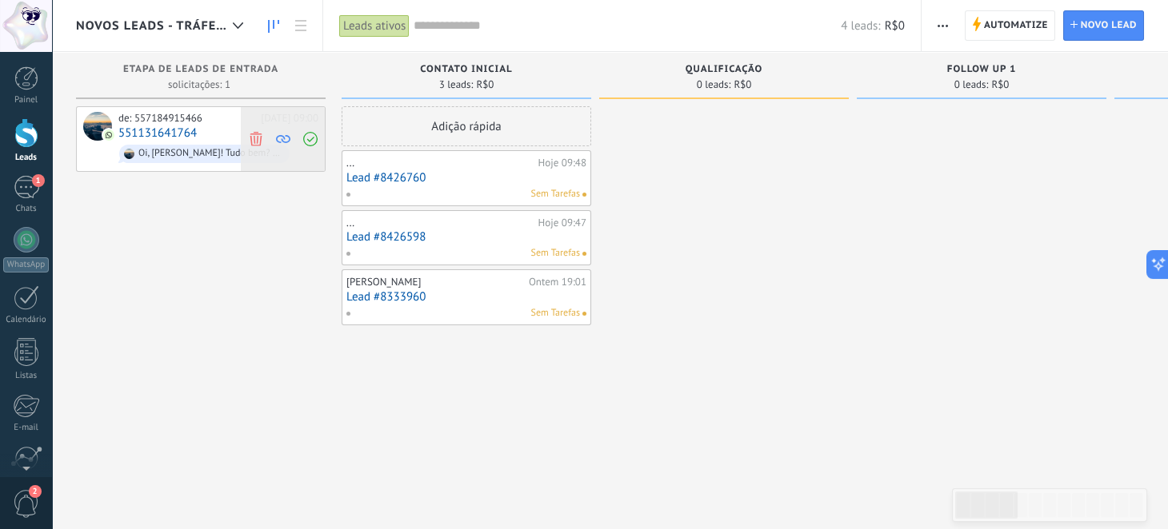
click at [254, 139] on use at bounding box center [256, 138] width 12 height 14
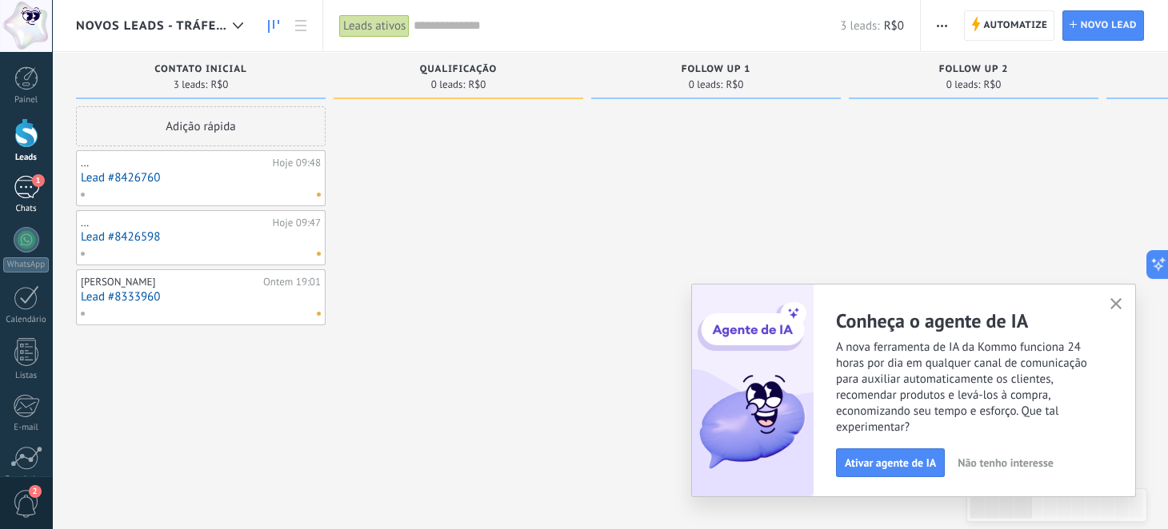
click at [21, 193] on div "1" at bounding box center [27, 187] width 26 height 23
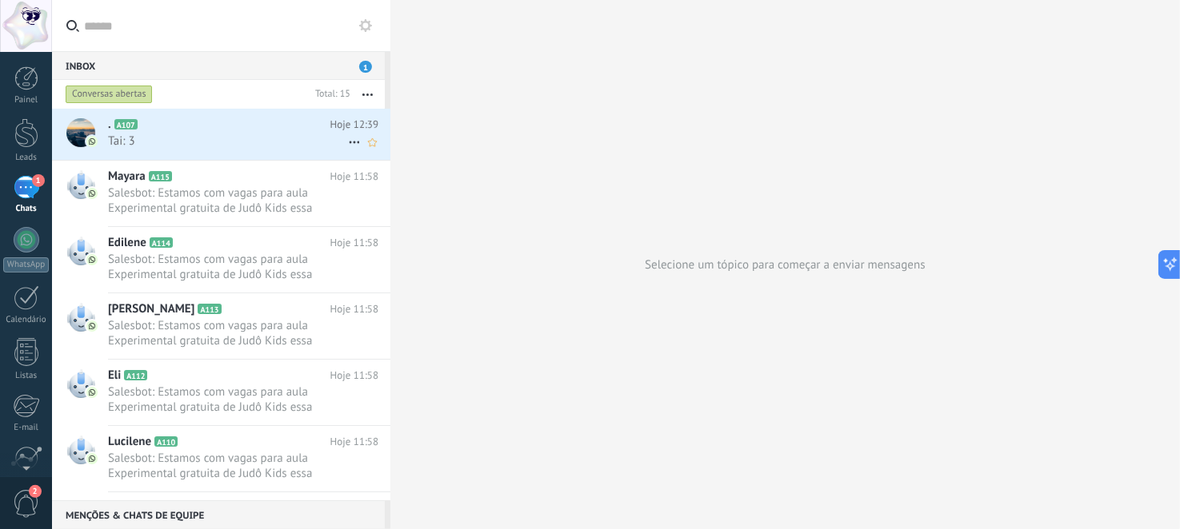
click at [306, 134] on span "Tai: 3" at bounding box center [228, 141] width 240 height 15
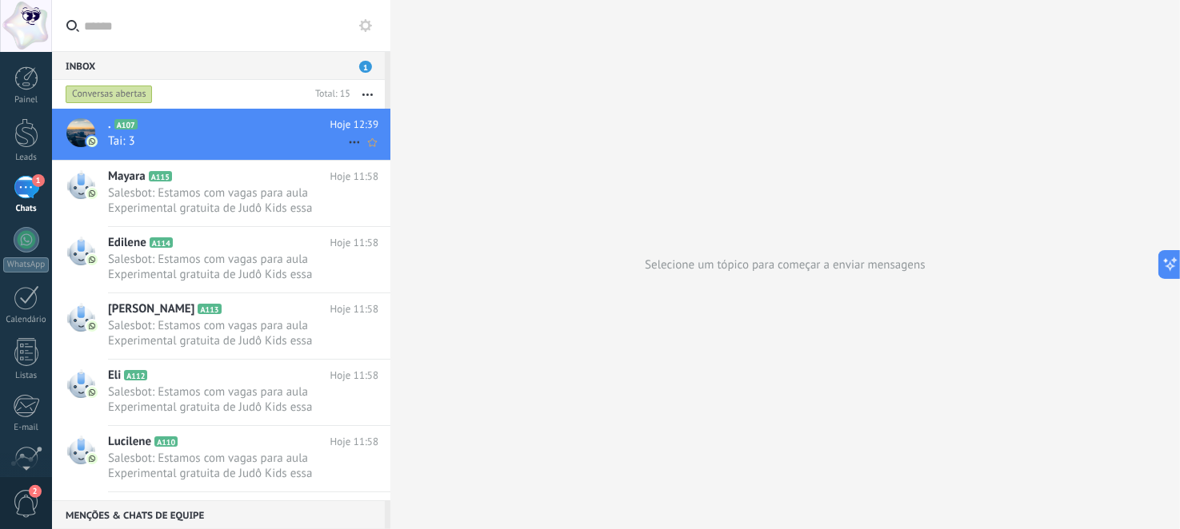
click at [314, 134] on span "Tai: 3" at bounding box center [228, 141] width 240 height 15
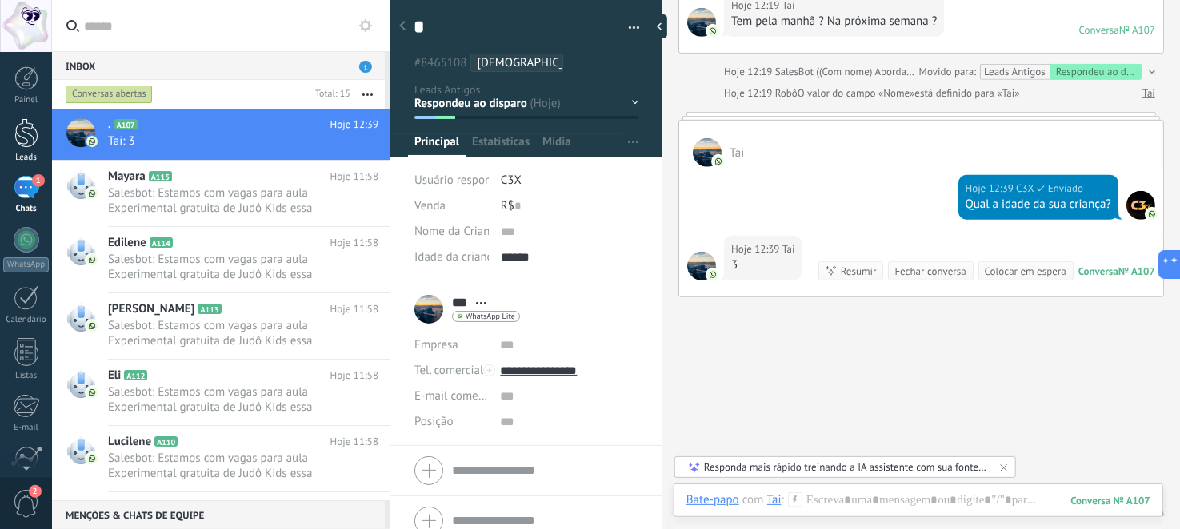
click at [26, 137] on div at bounding box center [26, 133] width 24 height 30
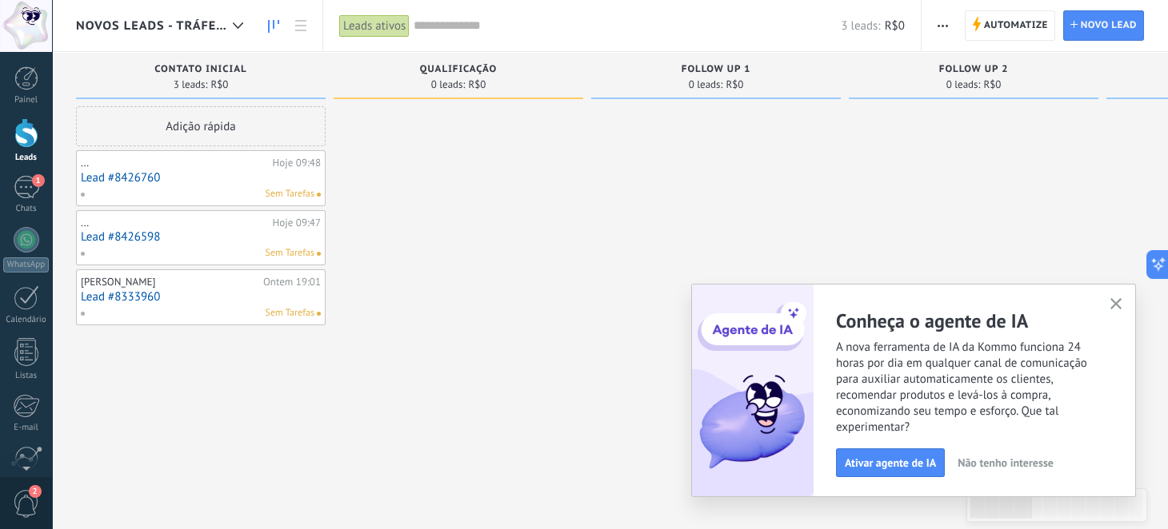
click at [52, 0] on ose-notification at bounding box center [52, 0] width 0 height 0
click at [1113, 300] on icon "button" at bounding box center [1116, 304] width 12 height 12
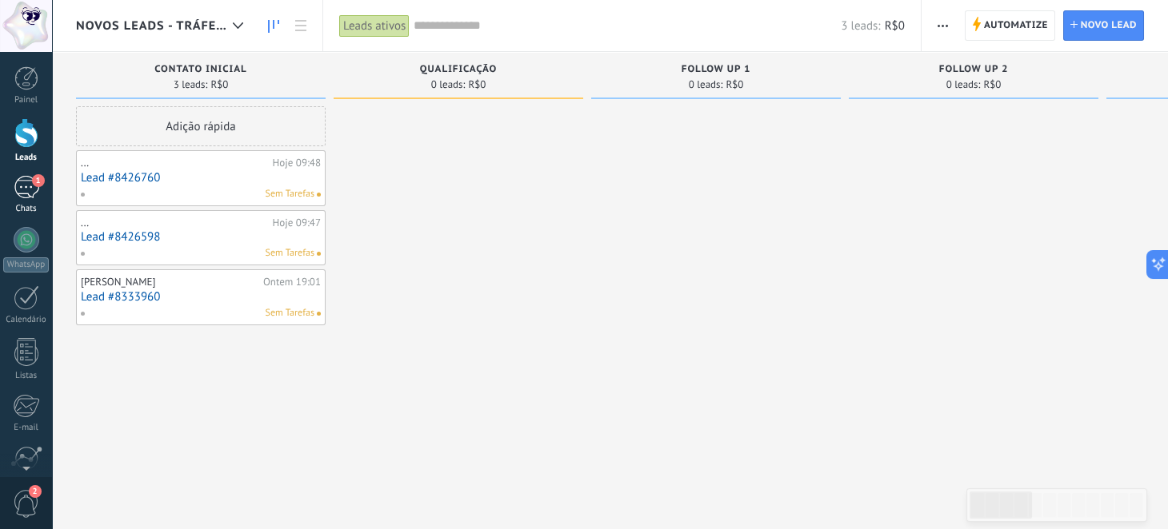
click at [38, 195] on div "1" at bounding box center [27, 187] width 26 height 23
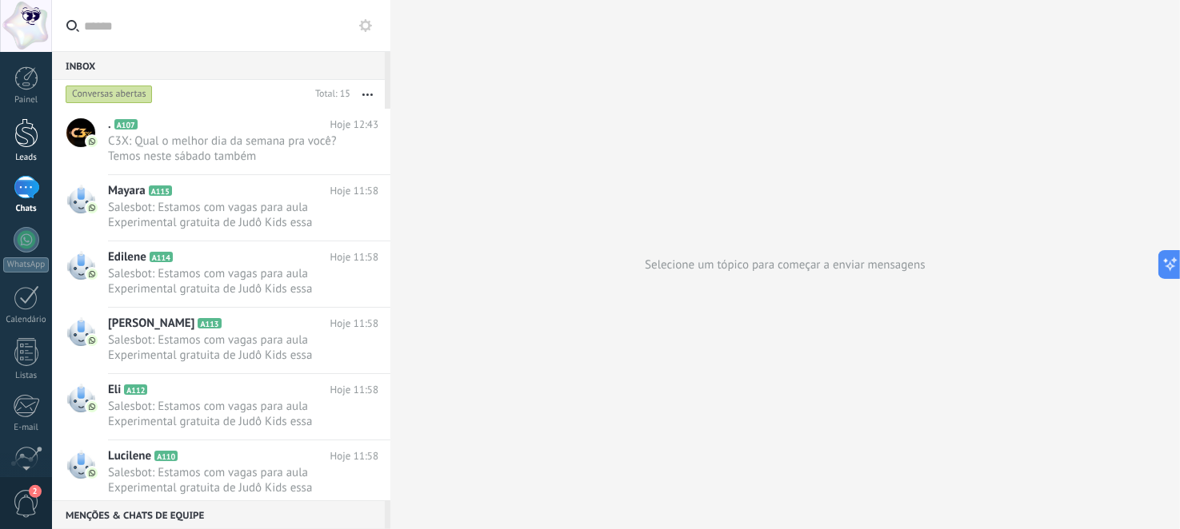
click at [23, 144] on div at bounding box center [26, 133] width 24 height 30
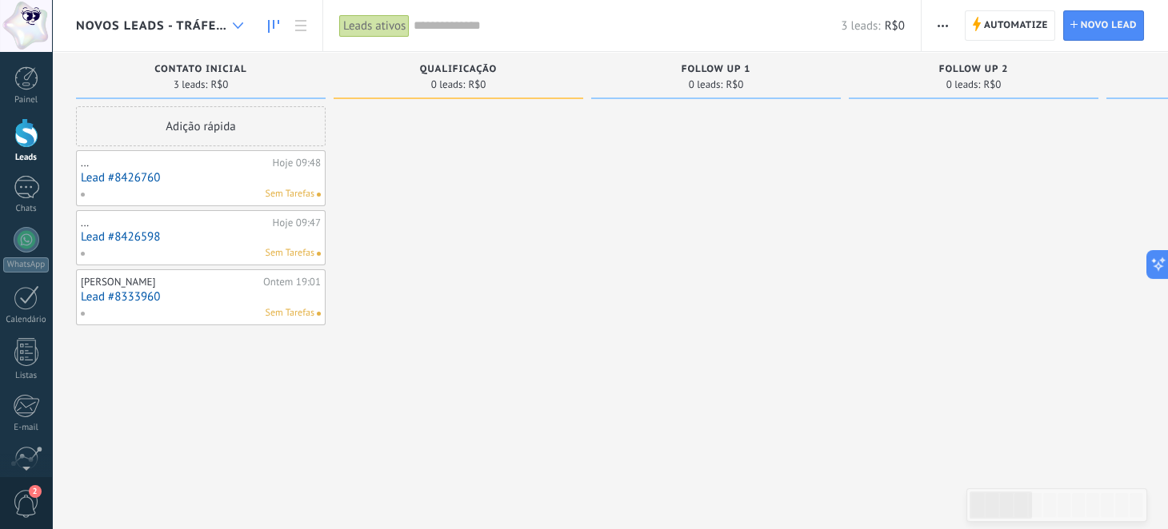
click at [235, 23] on use at bounding box center [238, 25] width 10 height 6
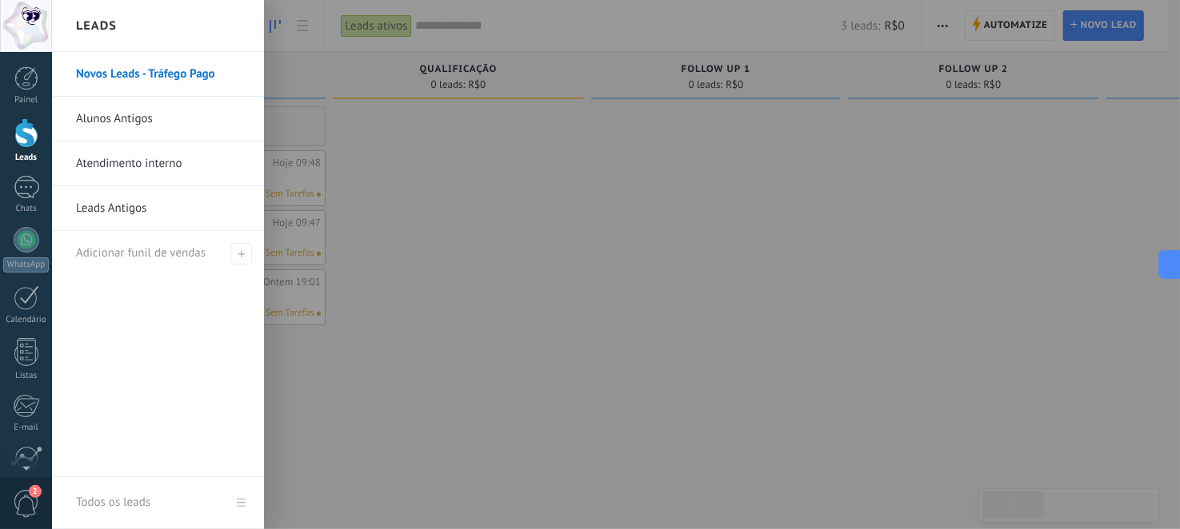
click at [153, 165] on link "Atendimento interno" at bounding box center [162, 164] width 172 height 45
